Goal: Task Accomplishment & Management: Manage account settings

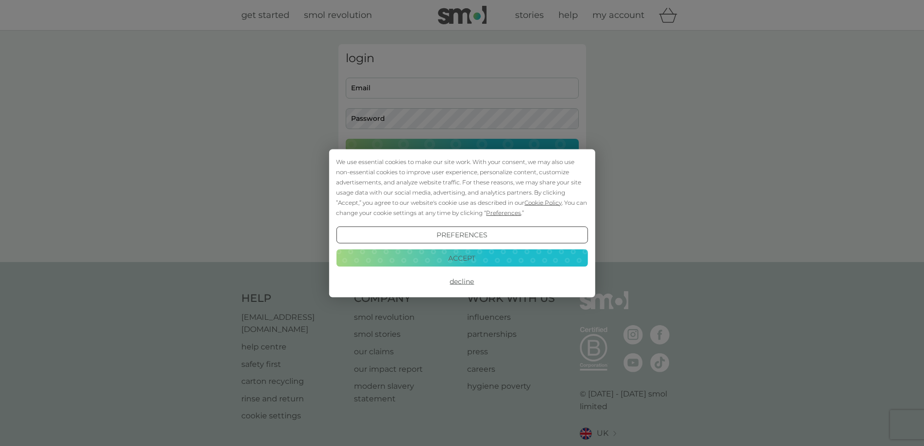
click at [436, 255] on button "Accept" at bounding box center [462, 258] width 252 height 17
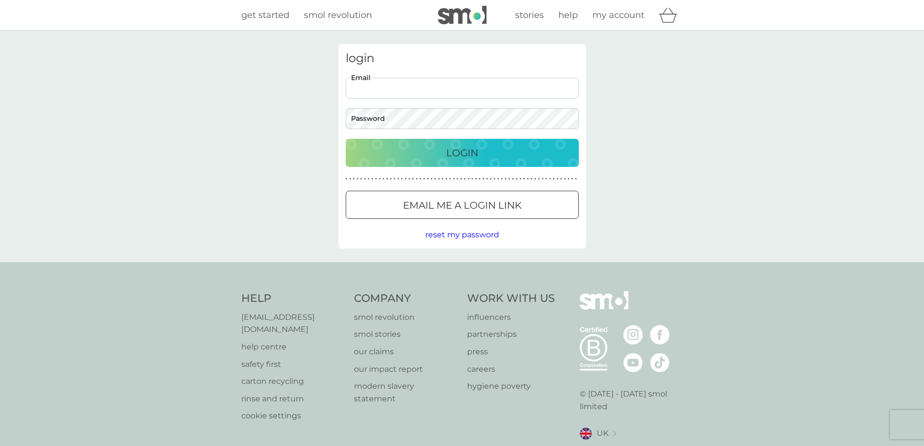
click at [370, 84] on input "Email" at bounding box center [462, 88] width 233 height 21
type input "[EMAIL_ADDRESS][DOMAIN_NAME]"
click at [482, 212] on p "Email me a login link" at bounding box center [462, 206] width 118 height 16
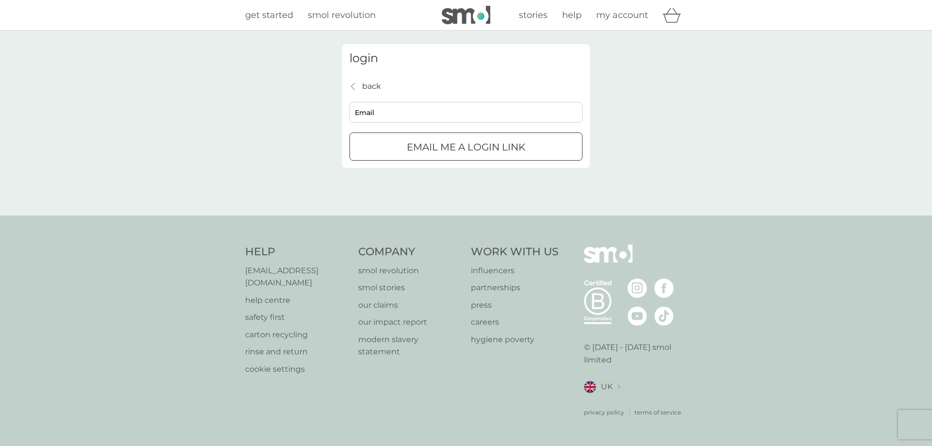
click at [388, 110] on input "Email" at bounding box center [466, 112] width 233 height 21
type input "nastasjagrey@gmail.com"
click at [415, 147] on p "Email me a login link" at bounding box center [466, 147] width 118 height 16
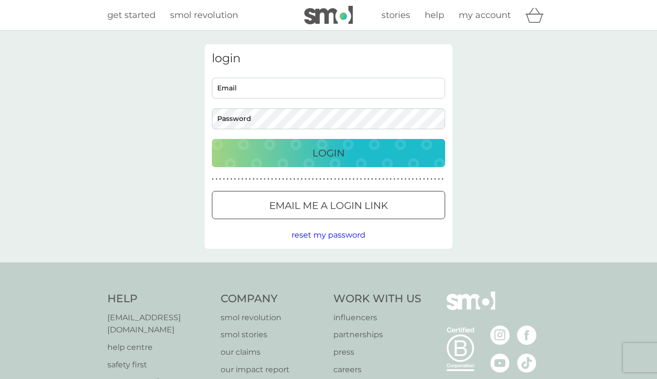
click at [471, 13] on span "my account" at bounding box center [484, 15] width 52 height 11
click at [343, 211] on p "Email me a login link" at bounding box center [328, 206] width 118 height 16
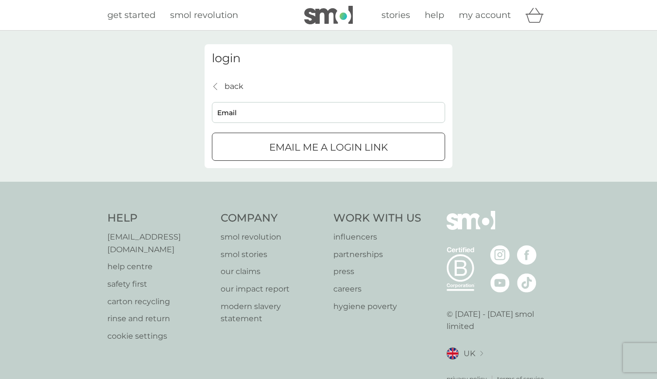
click at [260, 112] on input "Email" at bounding box center [328, 112] width 233 height 21
type input "nastasjagrey@gmail.com"
click at [272, 149] on p "Email me a login link" at bounding box center [328, 147] width 118 height 16
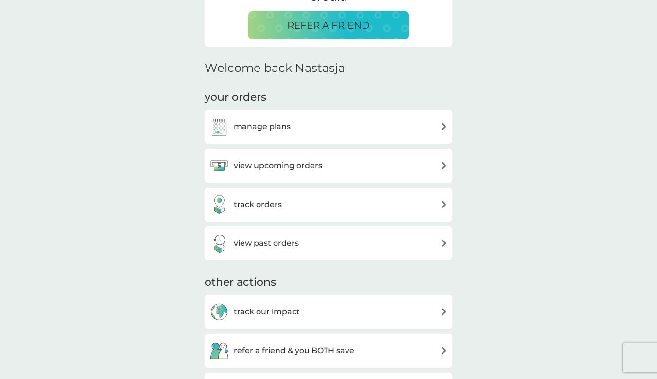
scroll to position [243, 0]
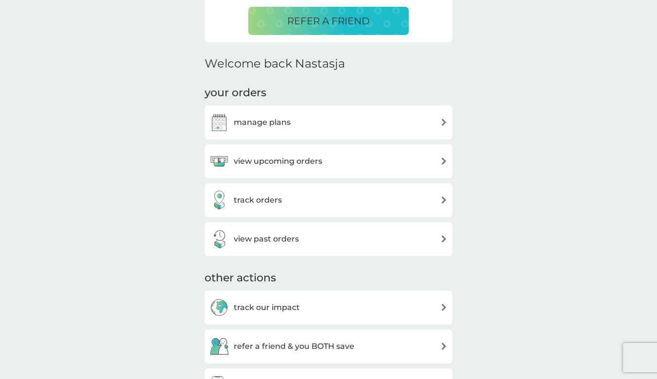
click at [284, 123] on h3 "manage plans" at bounding box center [262, 122] width 57 height 13
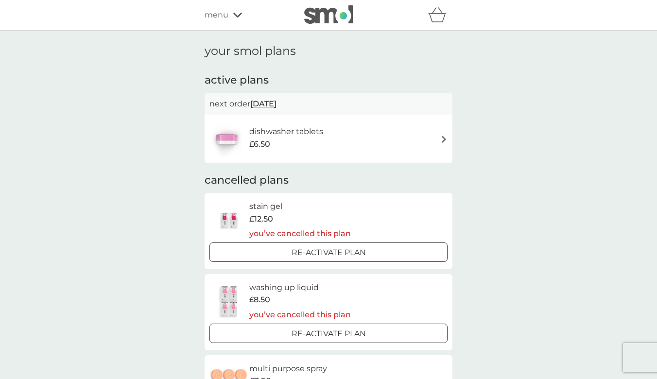
scroll to position [243, 0]
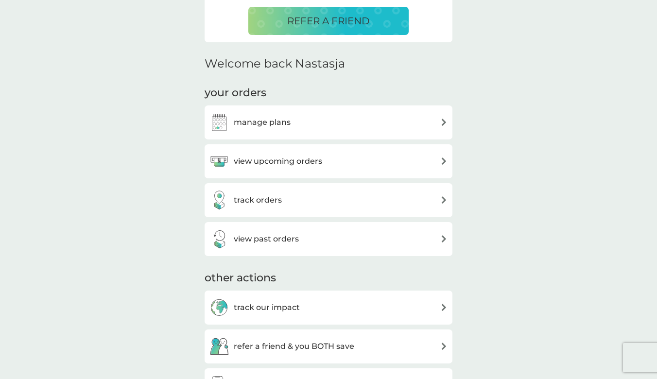
click at [312, 169] on div "view upcoming orders" at bounding box center [265, 161] width 113 height 19
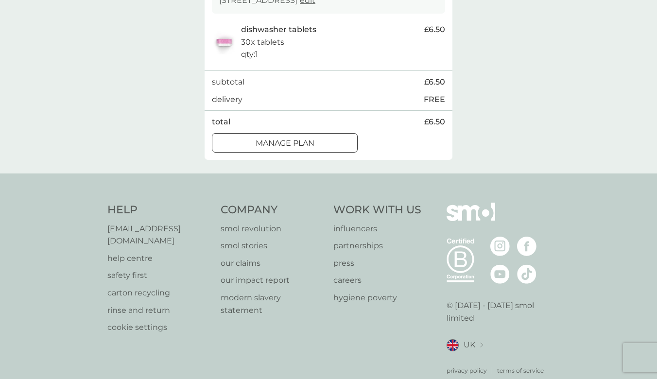
scroll to position [216, 0]
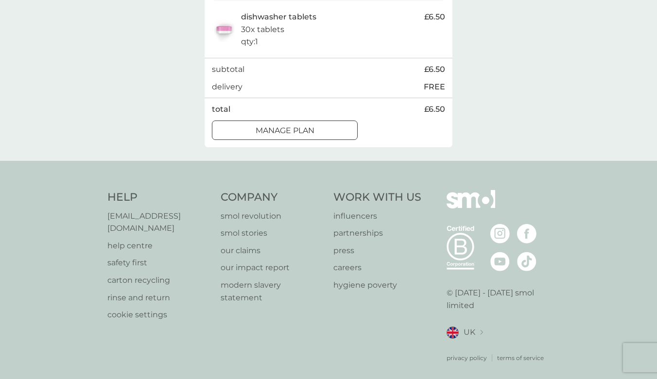
click at [285, 132] on div at bounding box center [284, 130] width 35 height 10
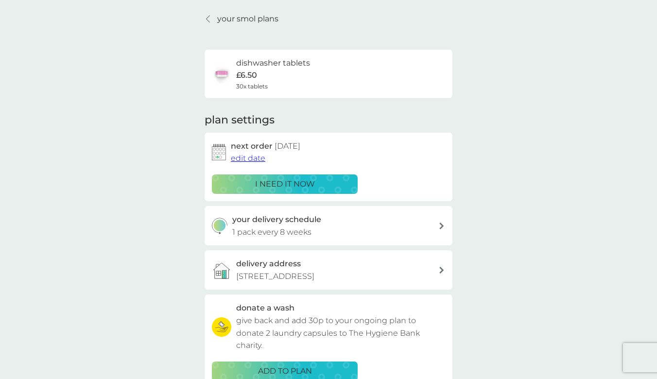
scroll to position [49, 0]
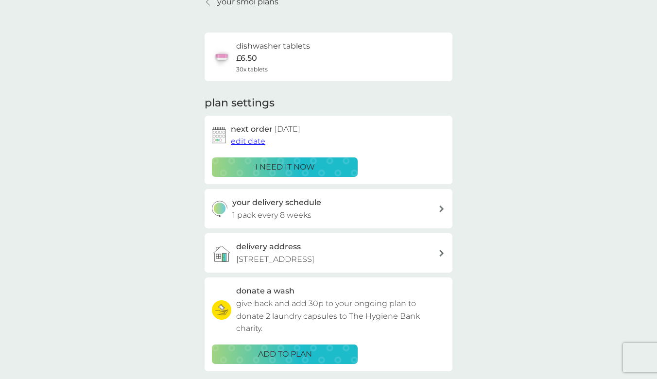
click at [242, 140] on span "edit date" at bounding box center [248, 140] width 34 height 9
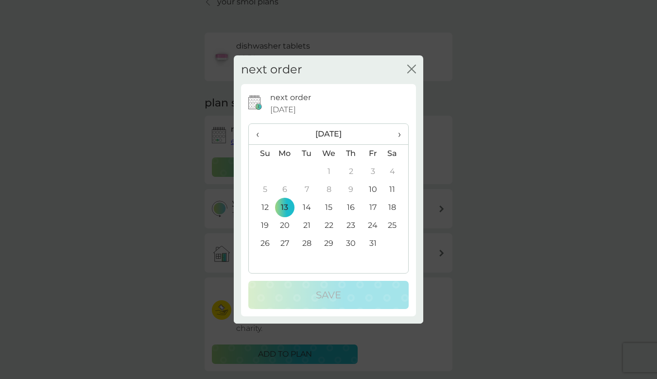
click at [286, 239] on td "27" at bounding box center [284, 244] width 22 height 18
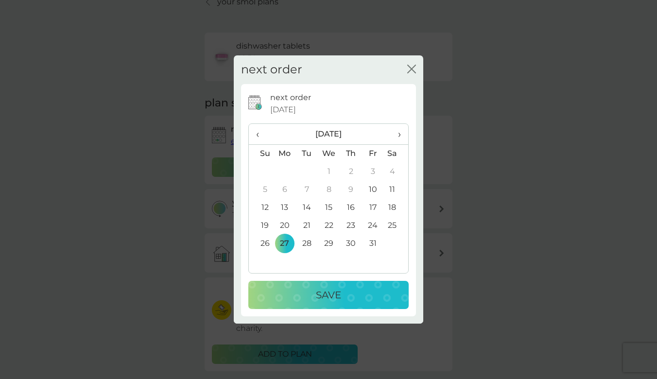
click at [307, 290] on div "Save" at bounding box center [328, 295] width 141 height 16
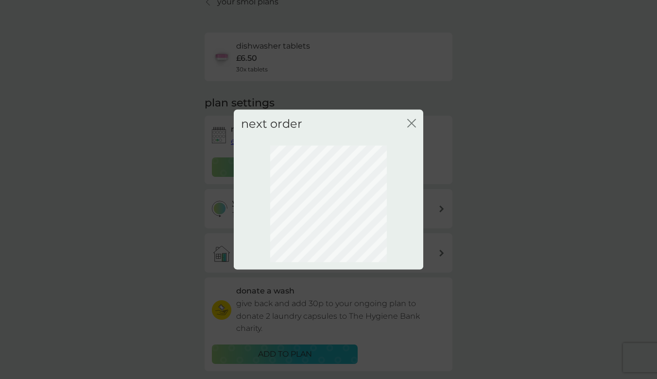
scroll to position [29, 0]
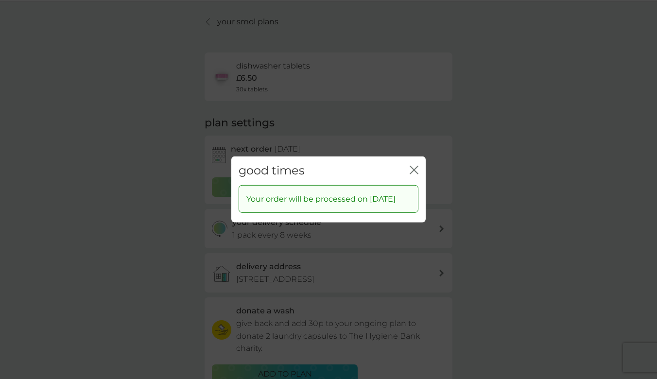
click at [415, 166] on icon "close" at bounding box center [416, 170] width 4 height 8
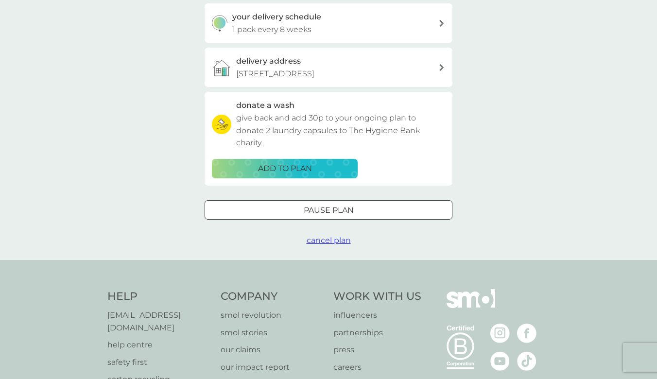
scroll to position [0, 0]
